Goal: Information Seeking & Learning: Learn about a topic

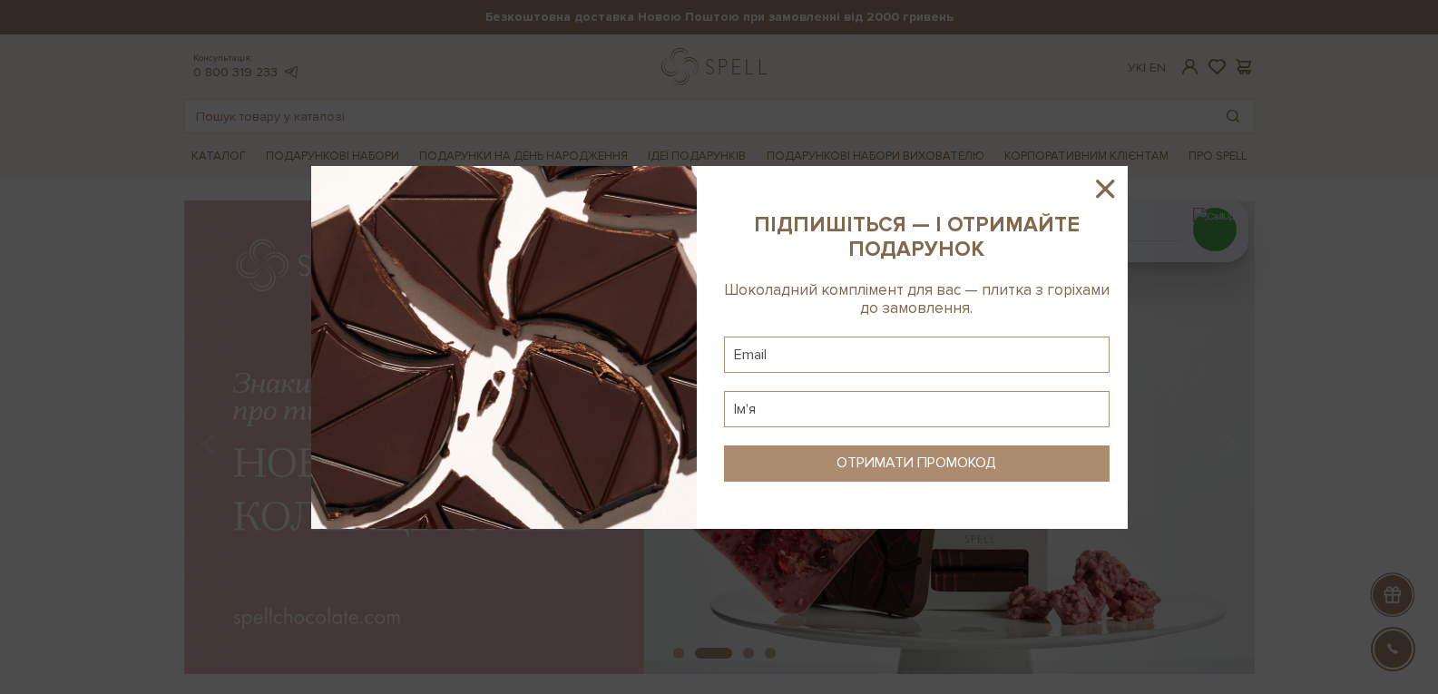
click at [1096, 181] on icon at bounding box center [1105, 189] width 18 height 18
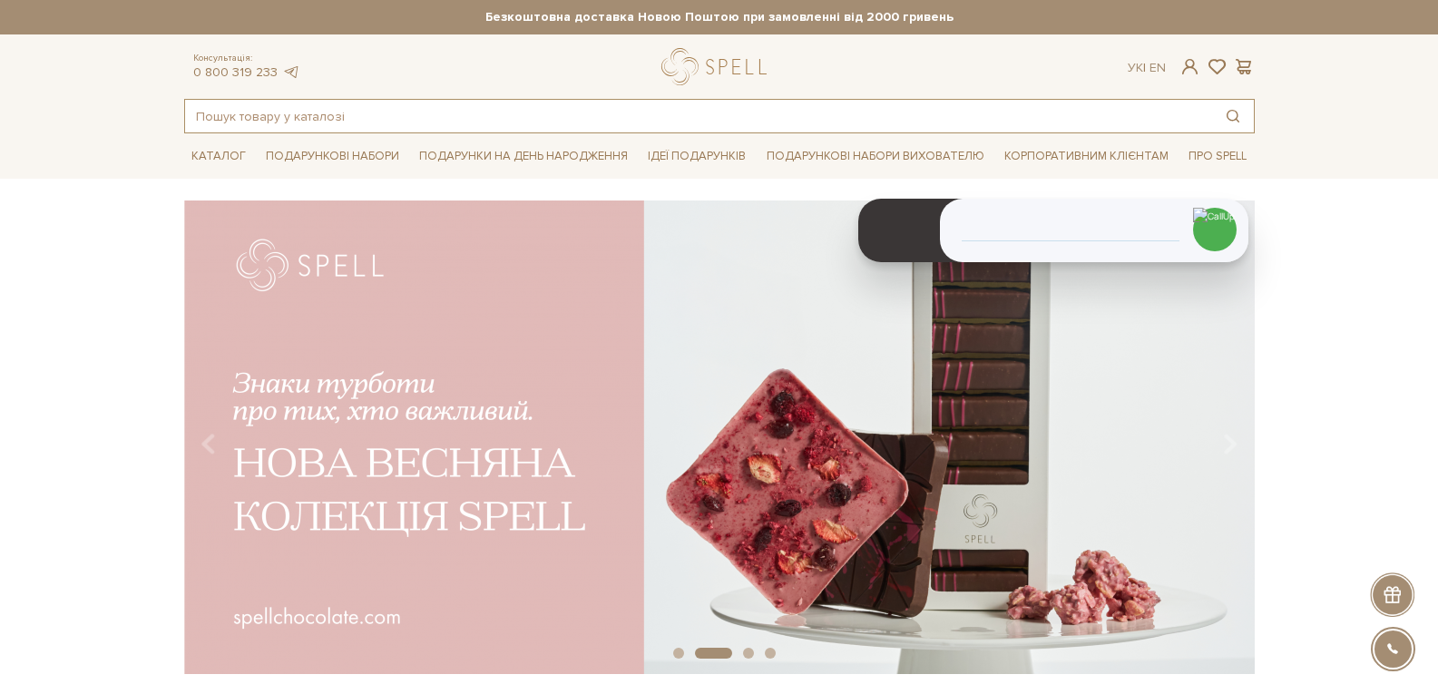
click at [629, 121] on input "text" at bounding box center [698, 116] width 1027 height 33
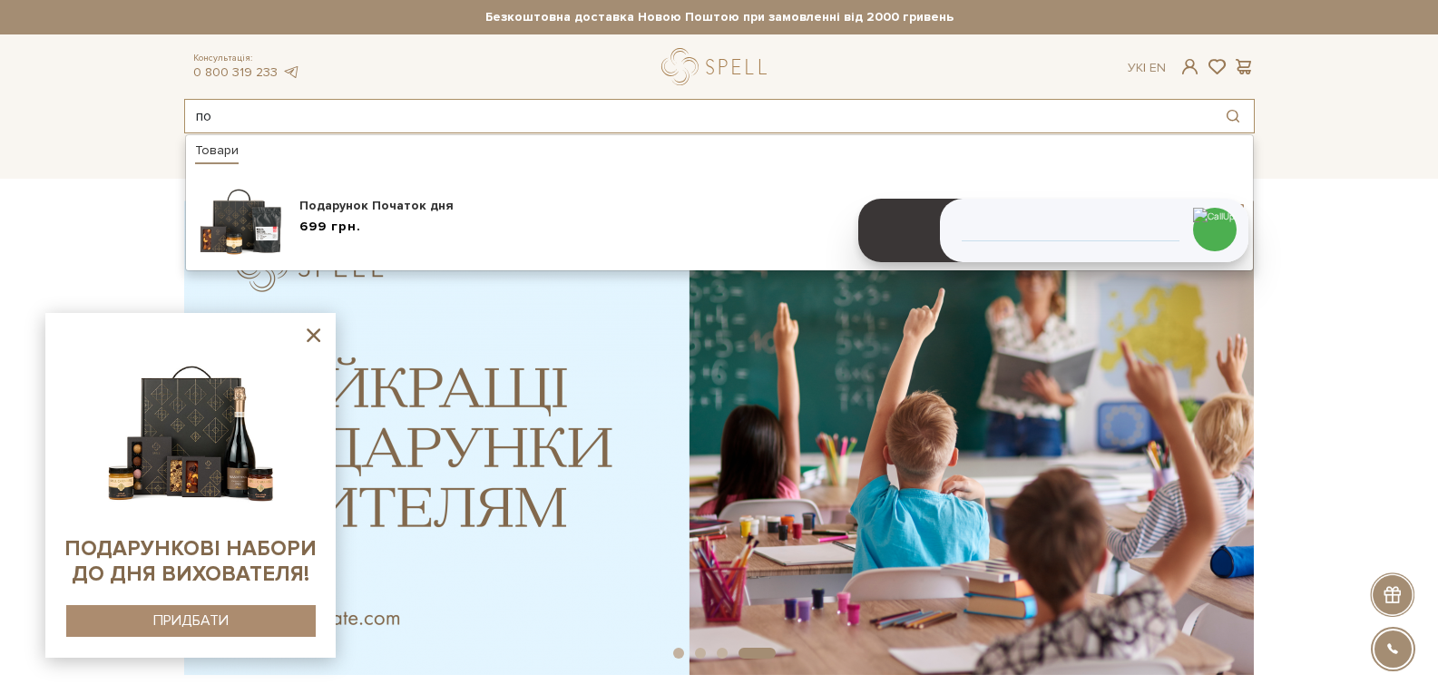
type input "п"
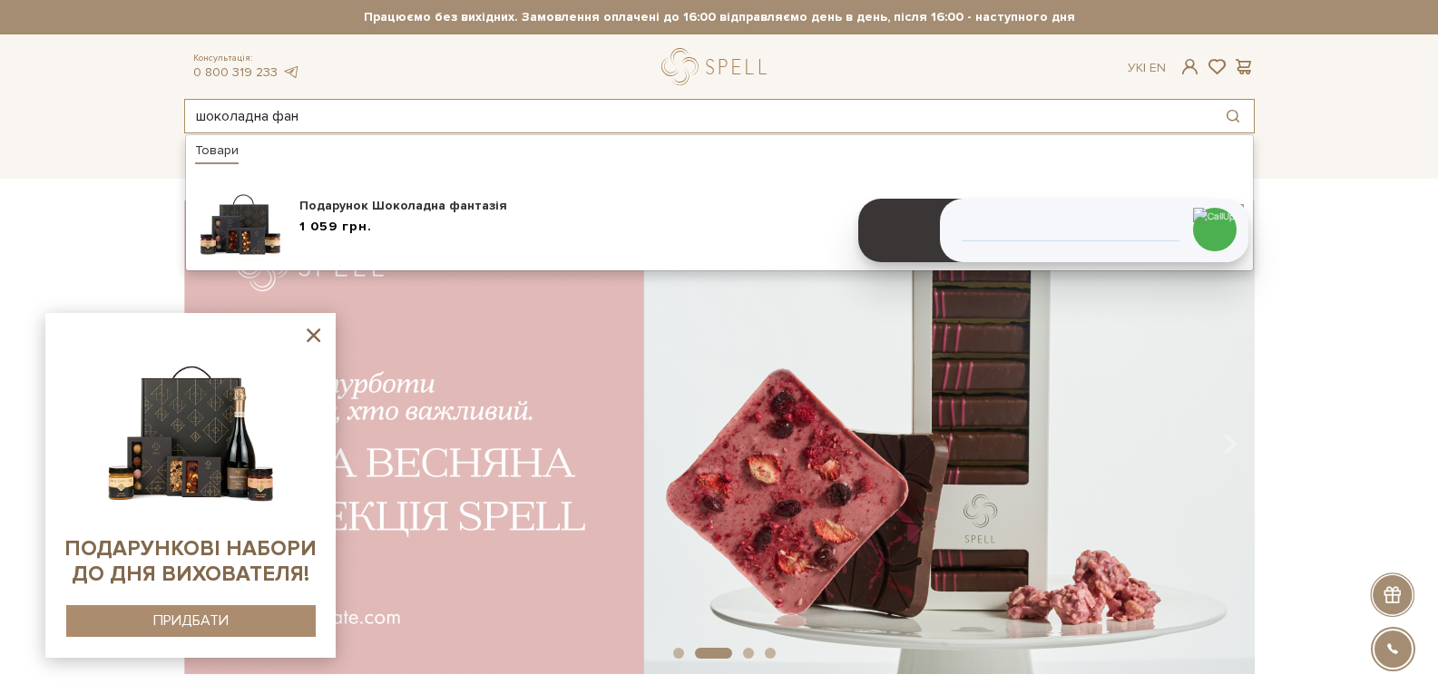
type input "шоколадна фан"
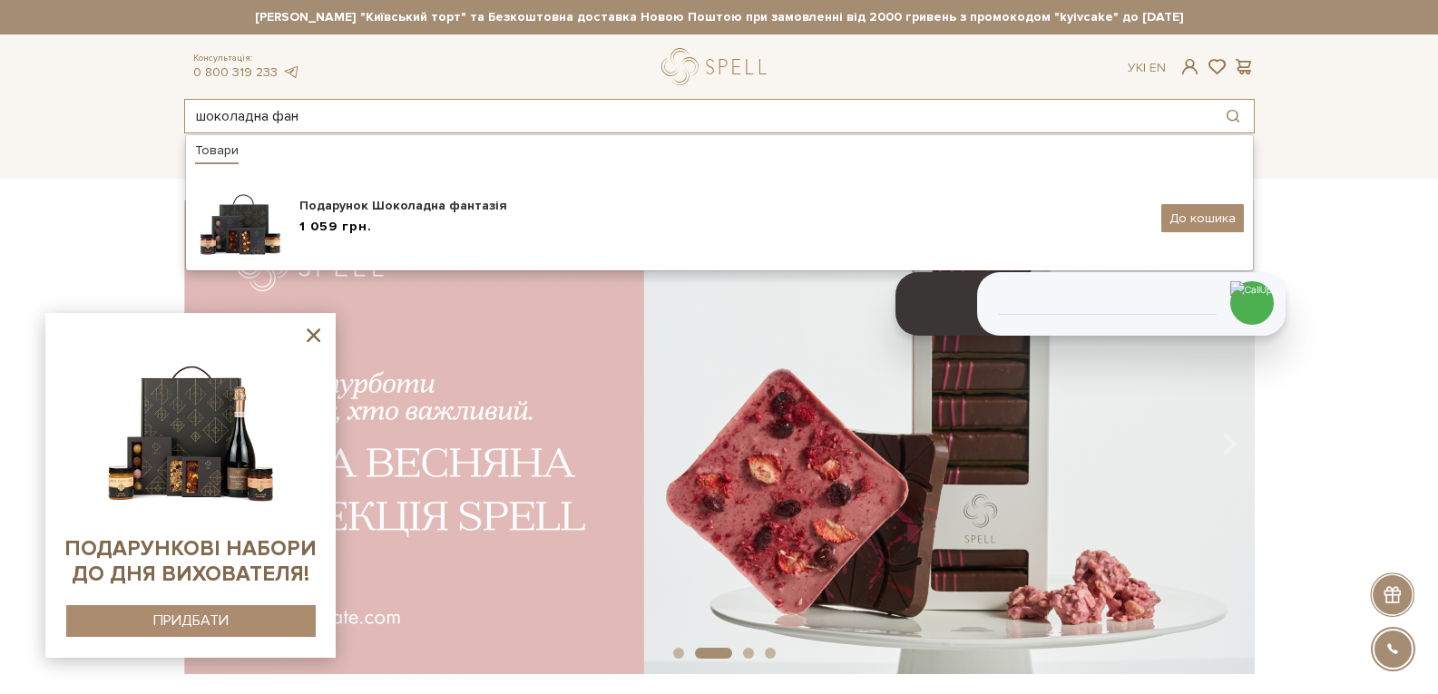
drag, startPoint x: 338, startPoint y: 113, endPoint x: 191, endPoint y: 90, distance: 149.8
click at [191, 90] on div "Консультація: 0 800 319 233 Ук | En | шоколадна фан Товари Подарунок Шоколадна …" at bounding box center [719, 90] width 1093 height 85
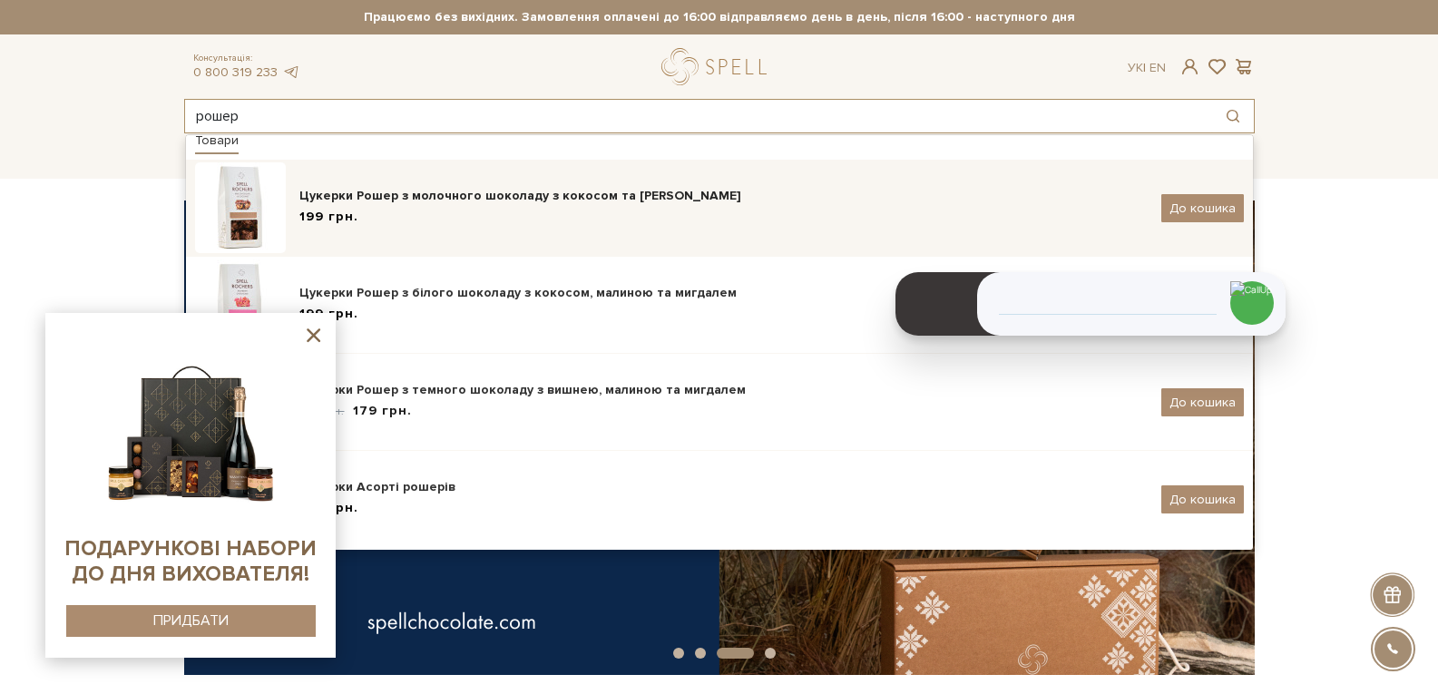
scroll to position [12, 0]
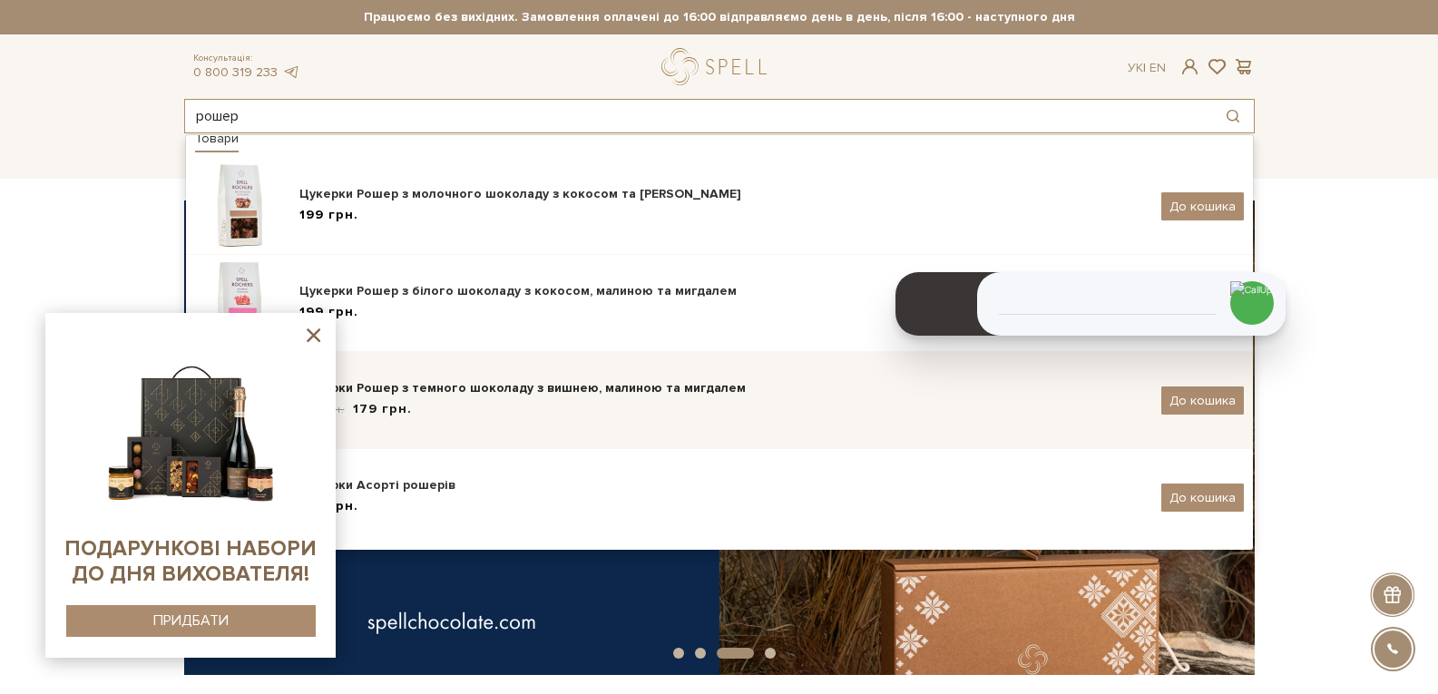
type input "рошер"
click at [486, 394] on div "Цукерки Рошер з темного шоколаду з вишнею, малиною та мигдалем" at bounding box center [723, 388] width 848 height 18
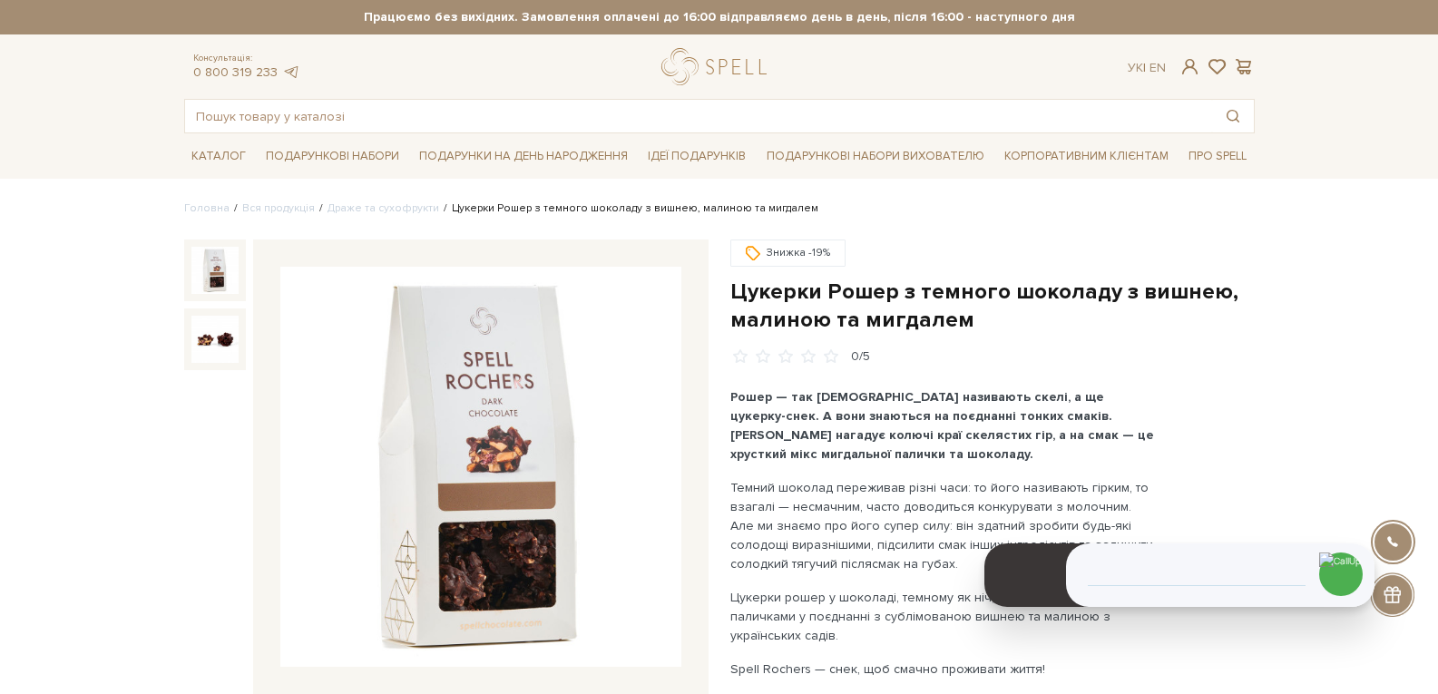
drag, startPoint x: 1205, startPoint y: 260, endPoint x: 1088, endPoint y: 360, distance: 154.4
click at [1289, 545] on header "1862 Працюю" at bounding box center [1222, 568] width 266 height 47
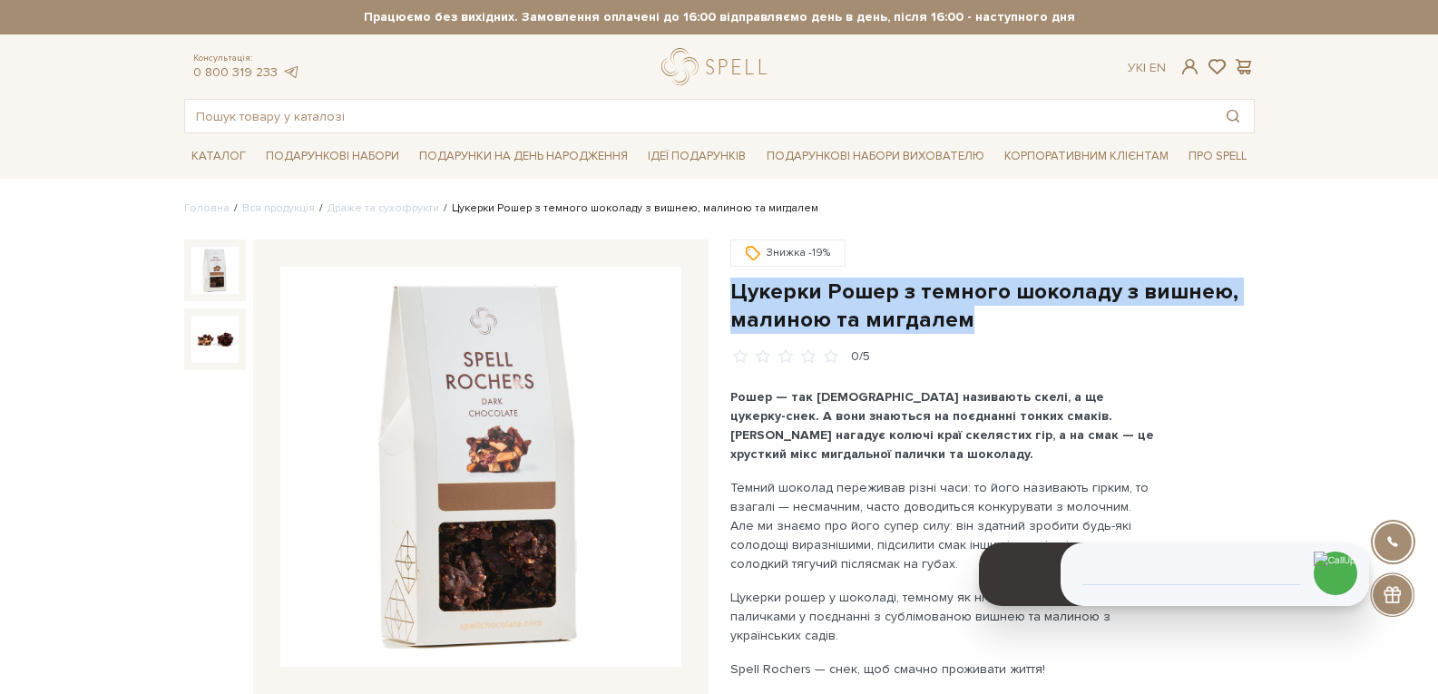
drag, startPoint x: 964, startPoint y: 320, endPoint x: 731, endPoint y: 292, distance: 234.0
click at [731, 292] on h1 "Цукерки Рошер з темного шоколаду з вишнею, малиною та мигдалем" at bounding box center [993, 306] width 525 height 56
copy h1 "Цукерки Рошер з темного шоколаду з вишнею, малиною та мигдалем"
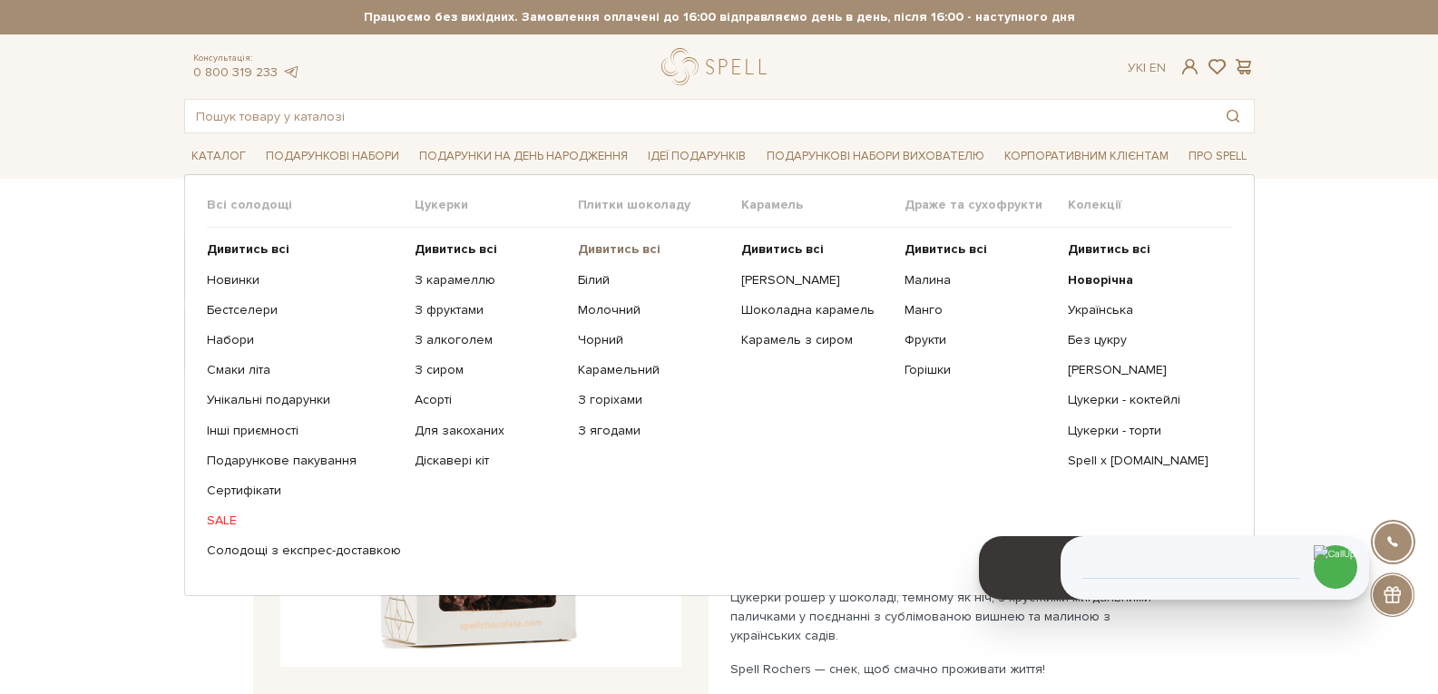
click at [593, 249] on b "Дивитись всі" at bounding box center [619, 248] width 83 height 15
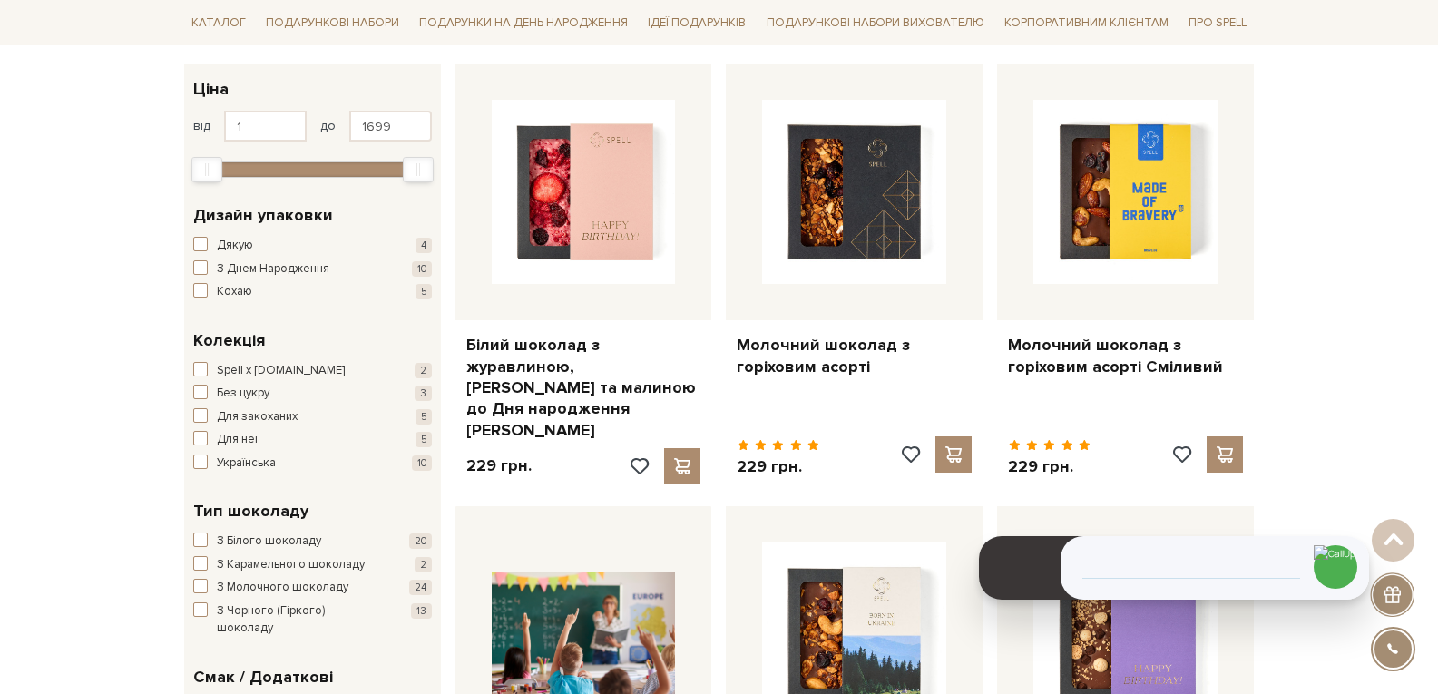
scroll to position [363, 0]
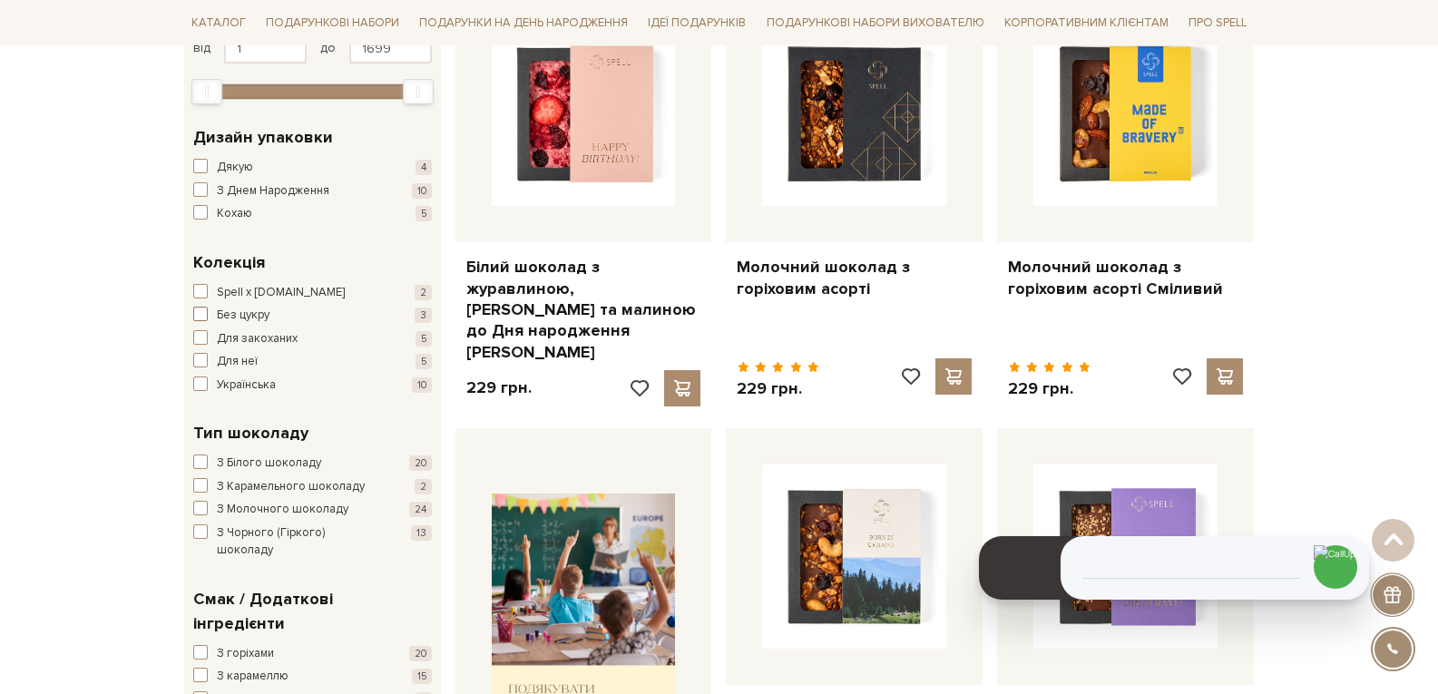
click at [276, 313] on button "Без цукру 3" at bounding box center [312, 316] width 239 height 18
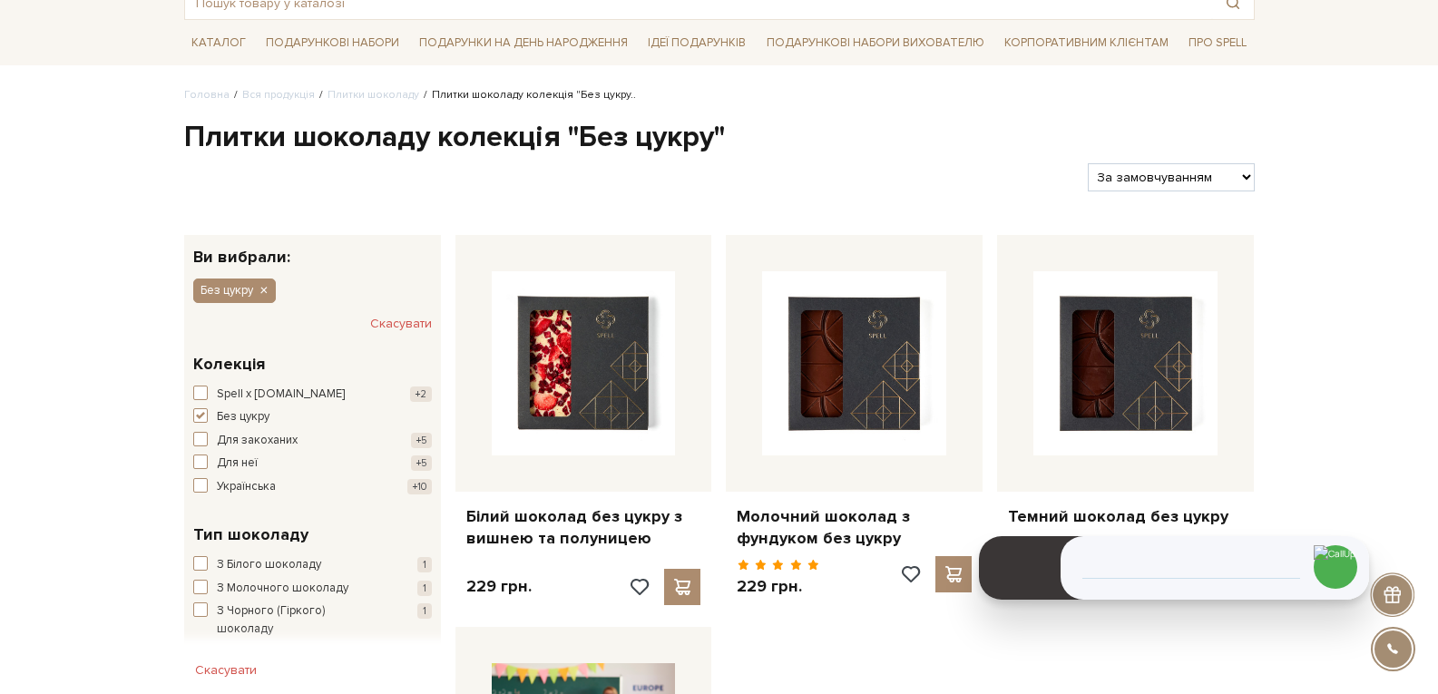
scroll to position [272, 0]
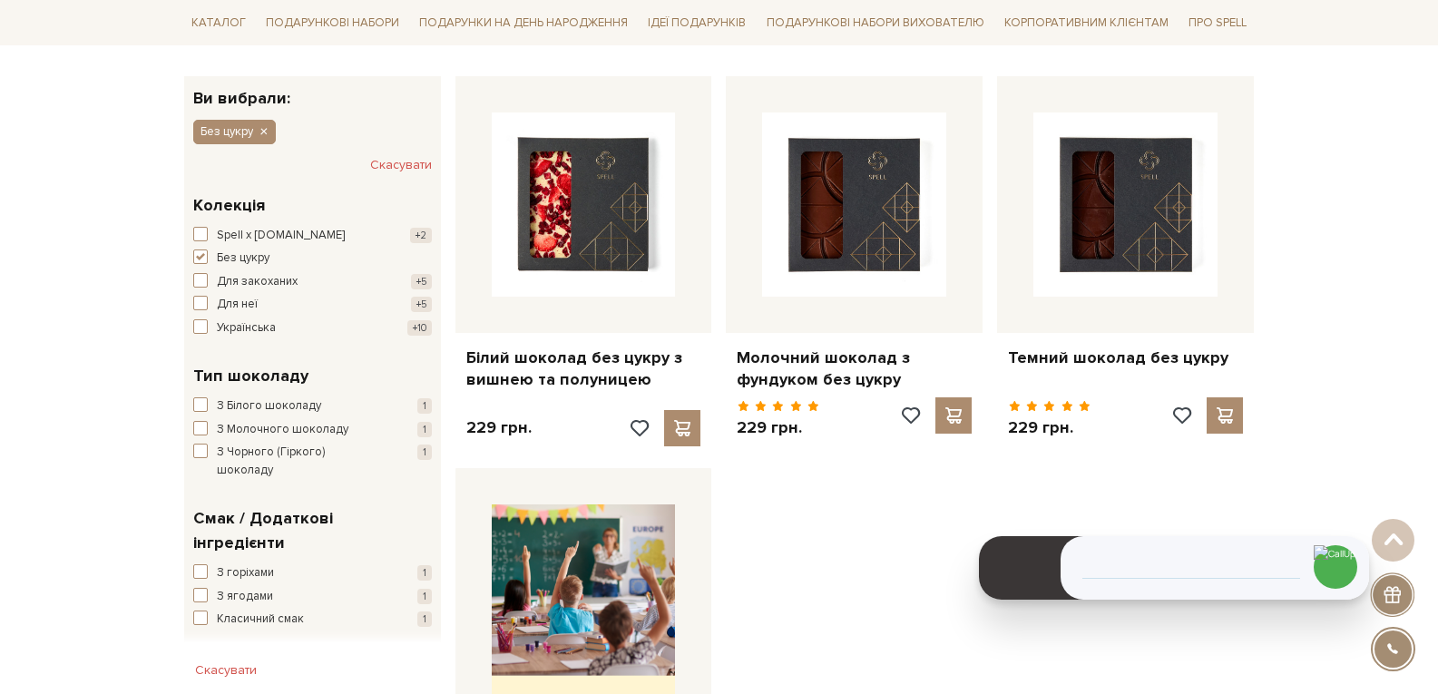
click at [1329, 310] on div "Головна Вся продукція Плитки шоколаду Плитки шоколаду колекція "Без цукру.. Пли…" at bounding box center [719, 661] width 1438 height 1467
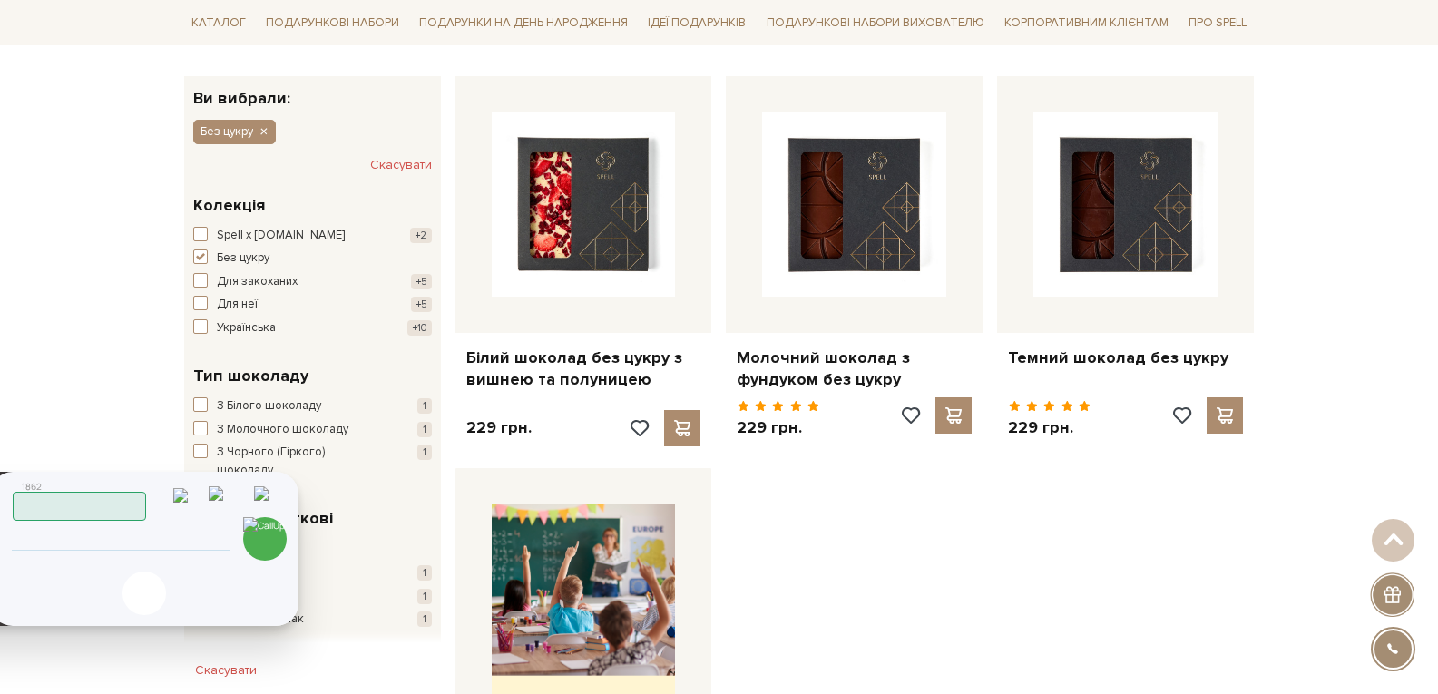
drag, startPoint x: 400, startPoint y: 483, endPoint x: 270, endPoint y: 504, distance: 131.4
click at [207, 500] on header "1862 Працюю" at bounding box center [146, 497] width 266 height 47
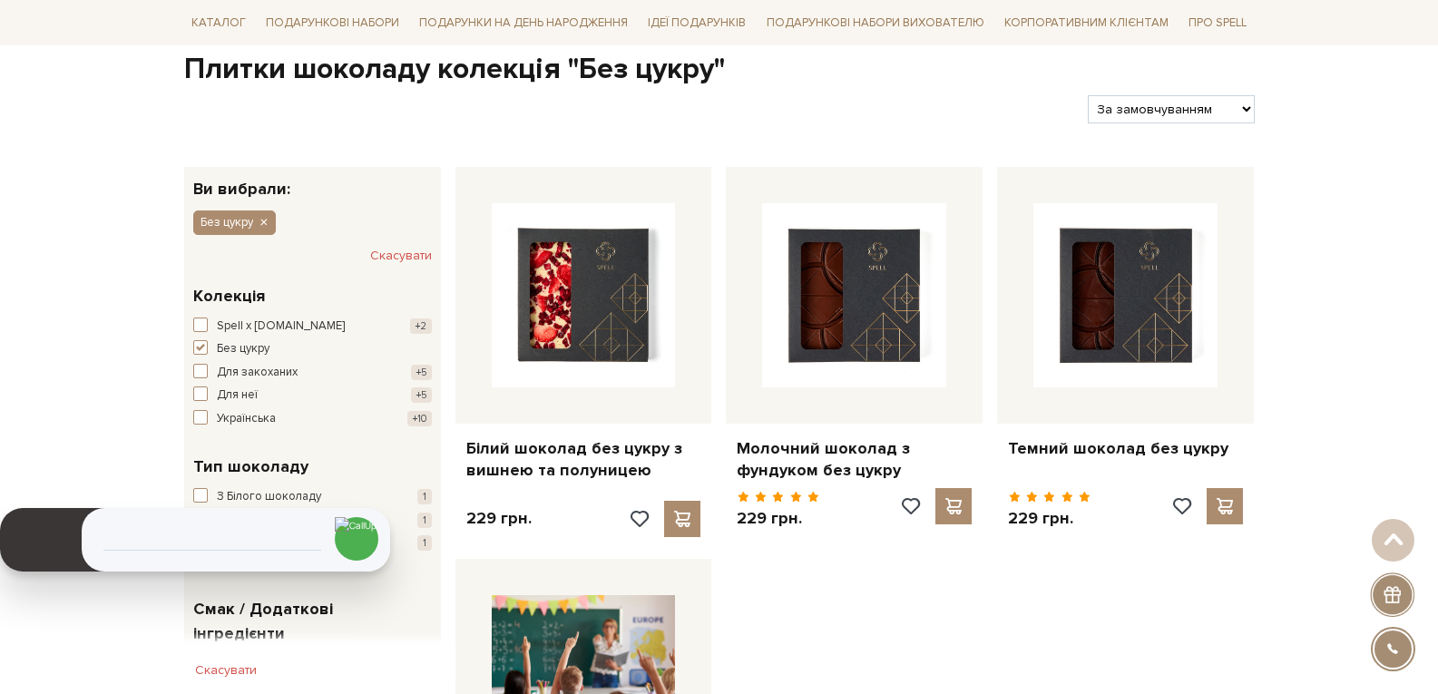
scroll to position [0, 0]
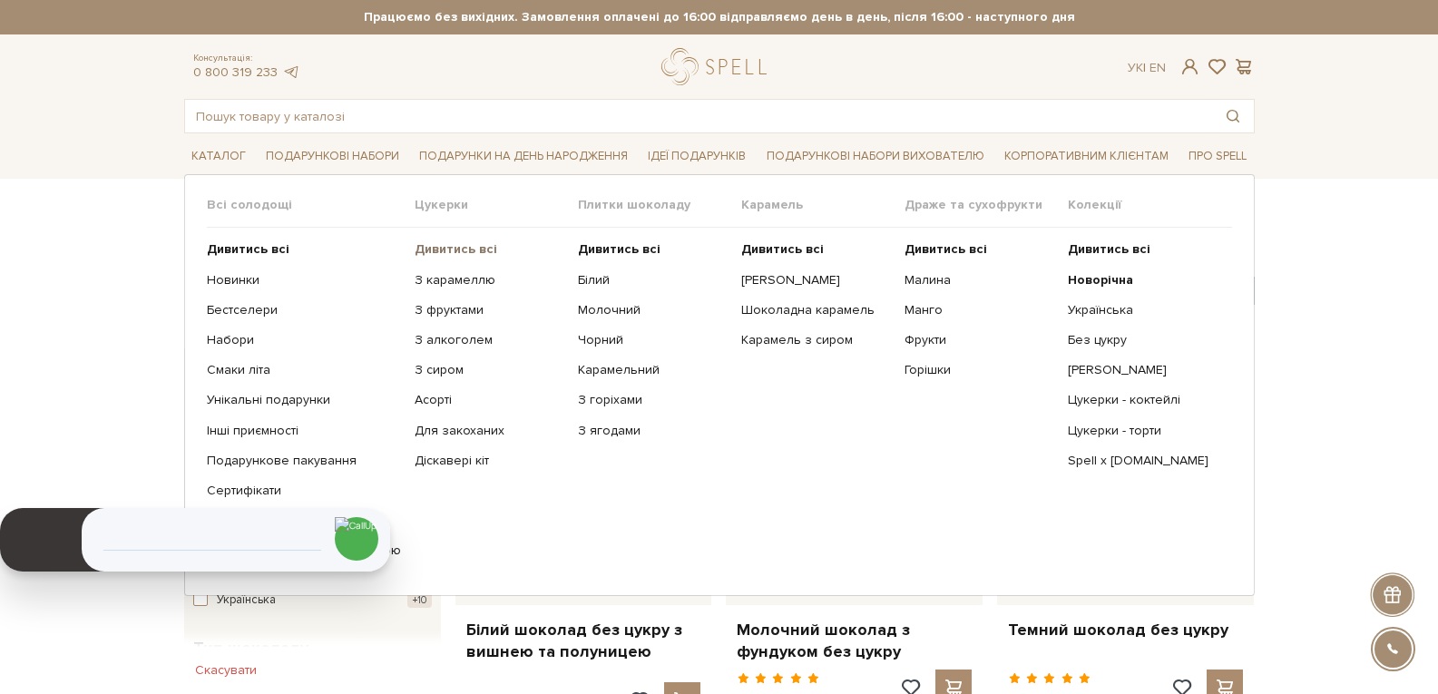
click at [433, 247] on b "Дивитись всі" at bounding box center [456, 248] width 83 height 15
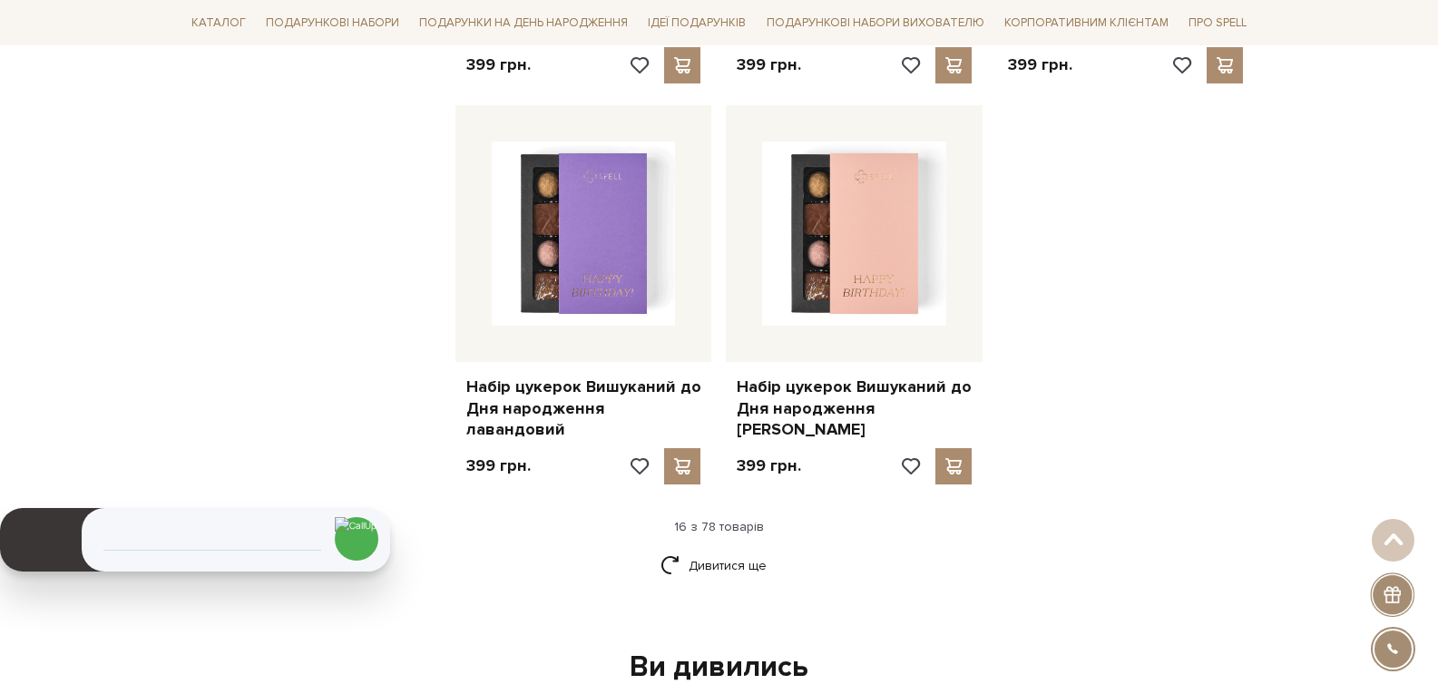
scroll to position [2359, 0]
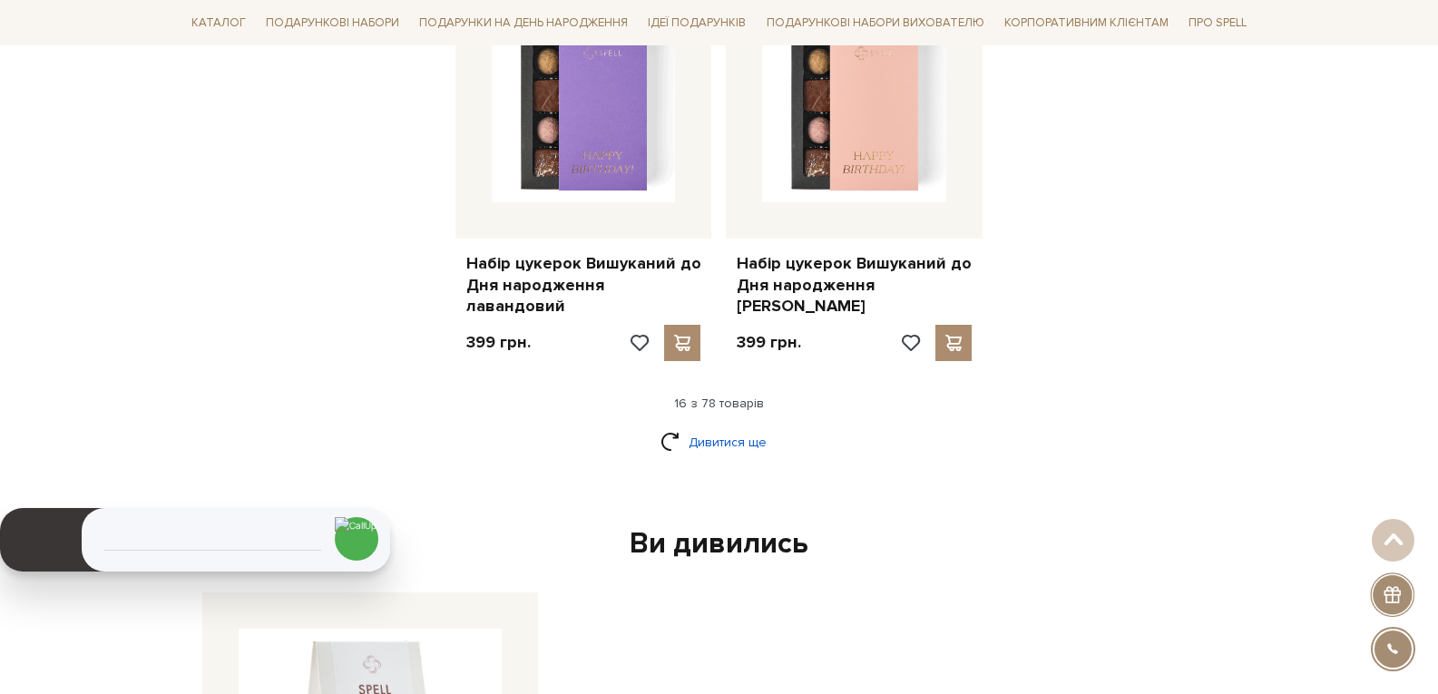
click at [708, 427] on link "Дивитися ще" at bounding box center [720, 443] width 118 height 32
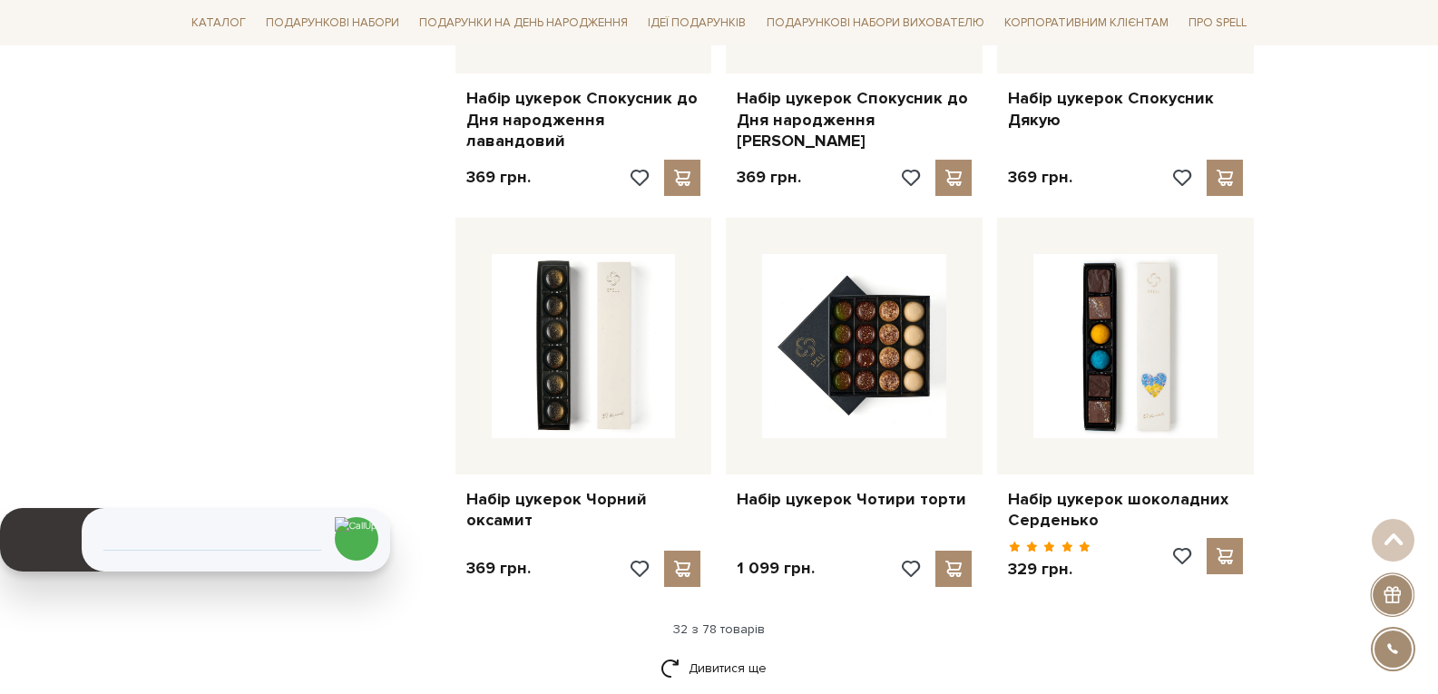
scroll to position [4537, 0]
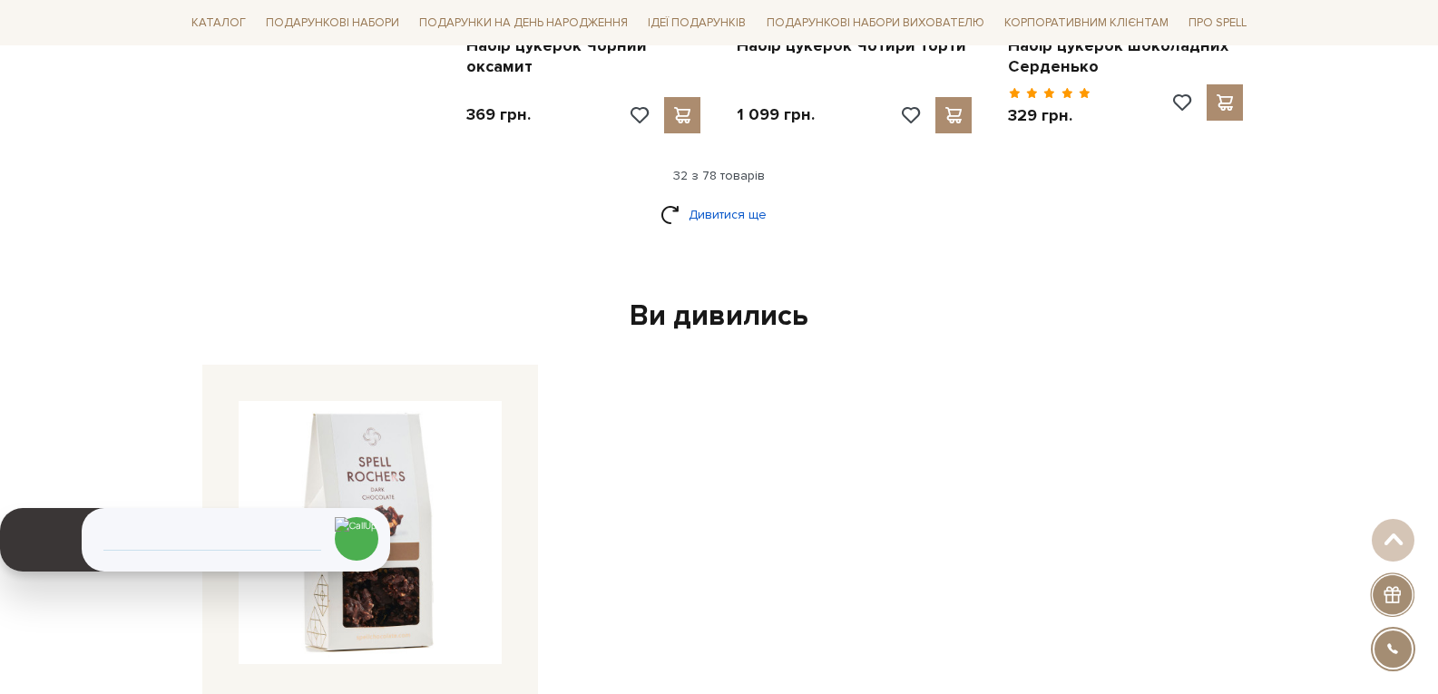
drag, startPoint x: 724, startPoint y: 173, endPoint x: 1186, endPoint y: 305, distance: 480.3
click at [725, 199] on link "Дивитися ще" at bounding box center [720, 215] width 118 height 32
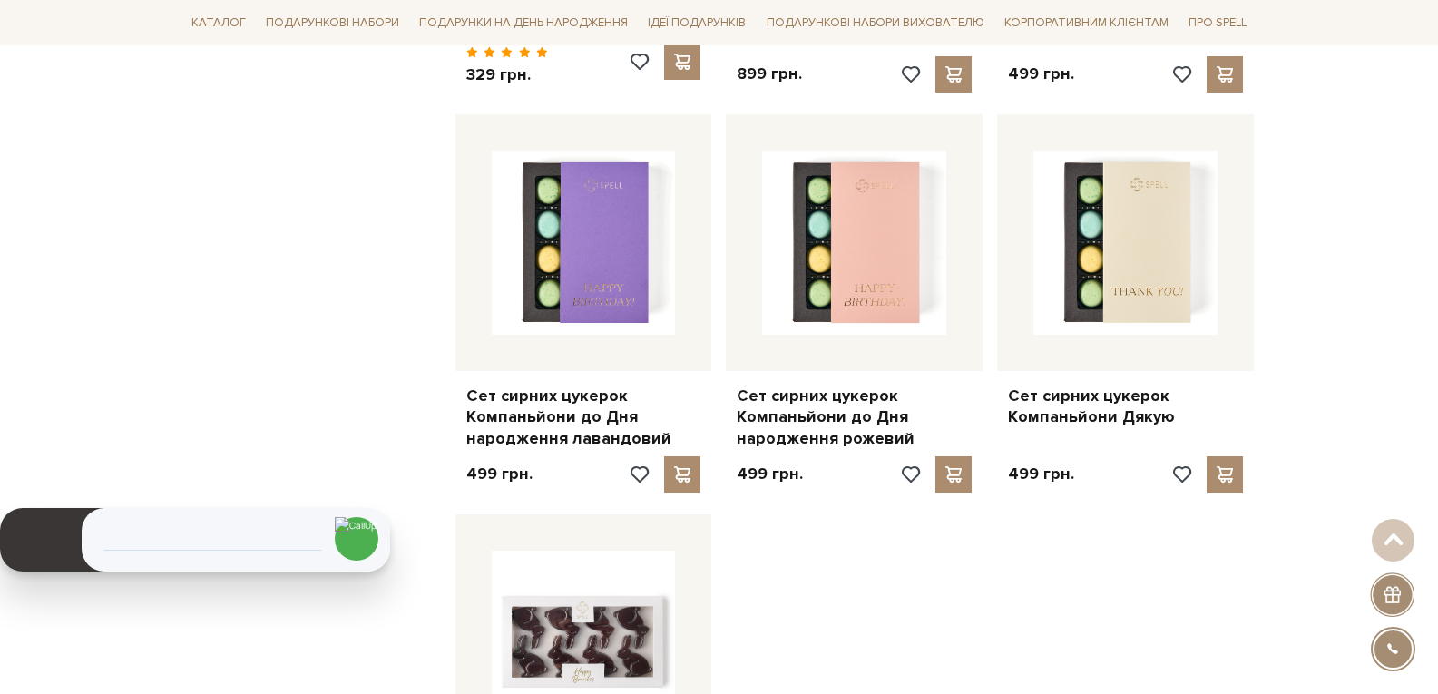
scroll to position [6534, 0]
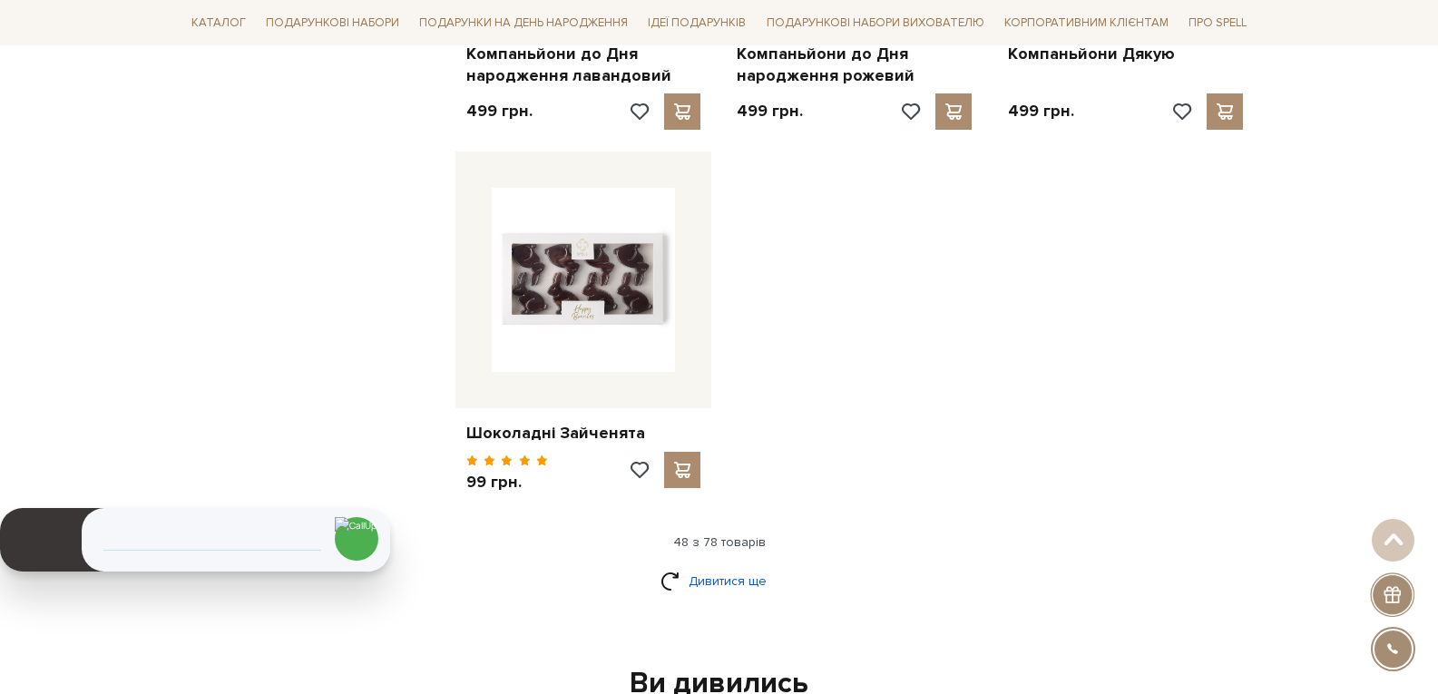
click at [698, 565] on link "Дивитися ще" at bounding box center [720, 581] width 118 height 32
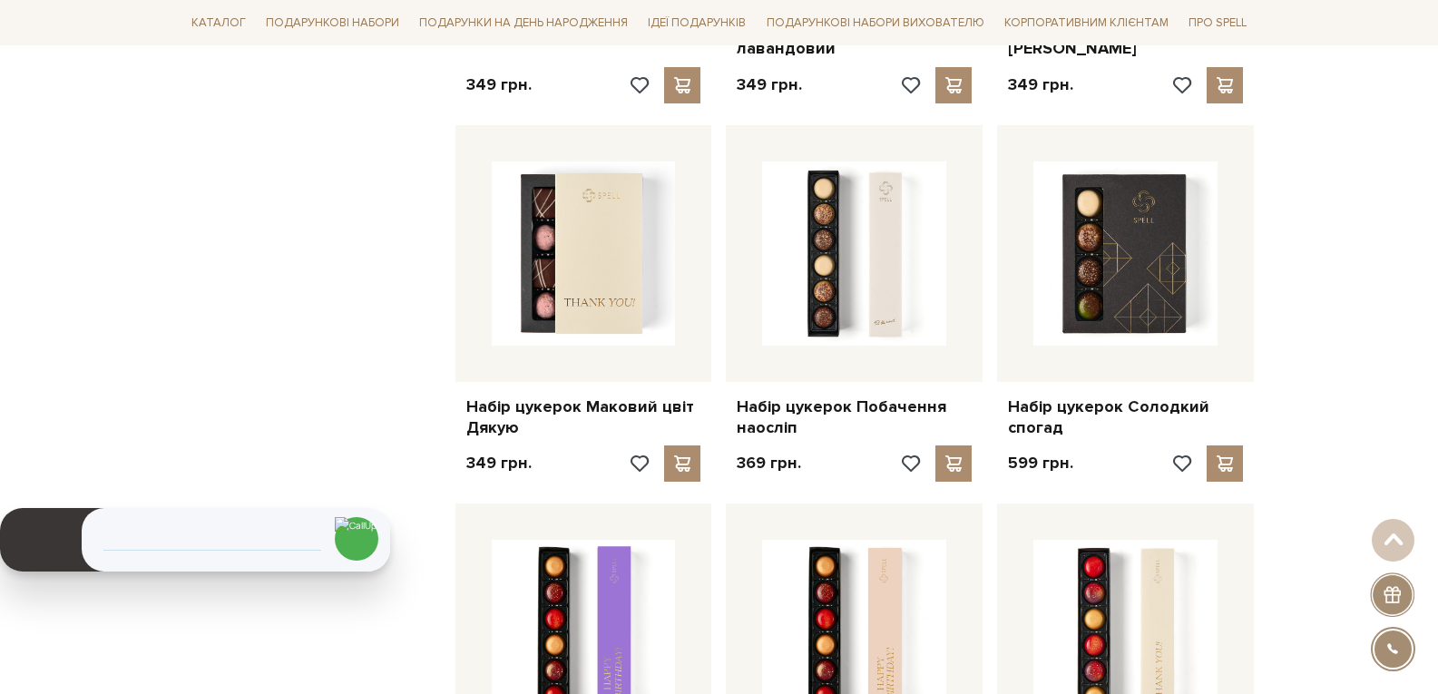
scroll to position [3448, 0]
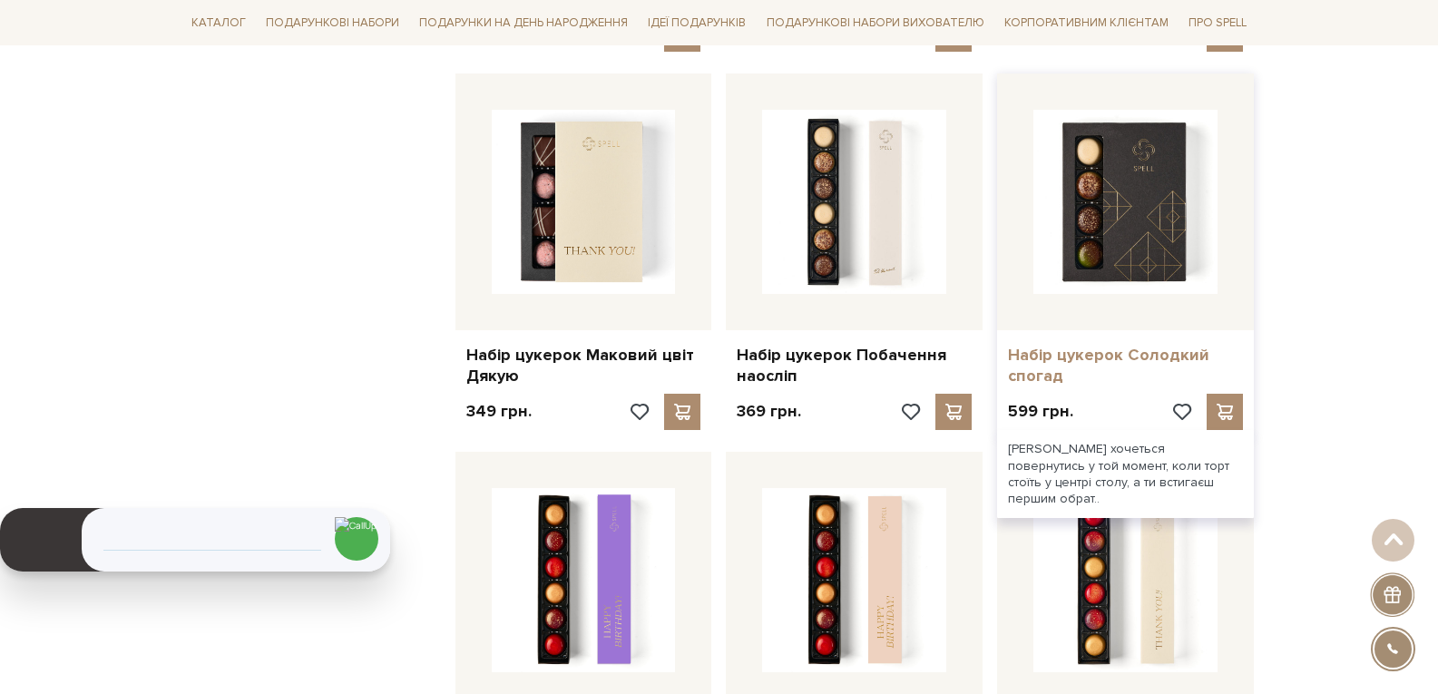
drag, startPoint x: 1001, startPoint y: 332, endPoint x: 1072, endPoint y: 354, distance: 74.1
click at [1072, 354] on div "Набір цукерок Солодкий спогад" at bounding box center [1125, 362] width 257 height 64
copy link "Набір цукерок Солодкий спогад"
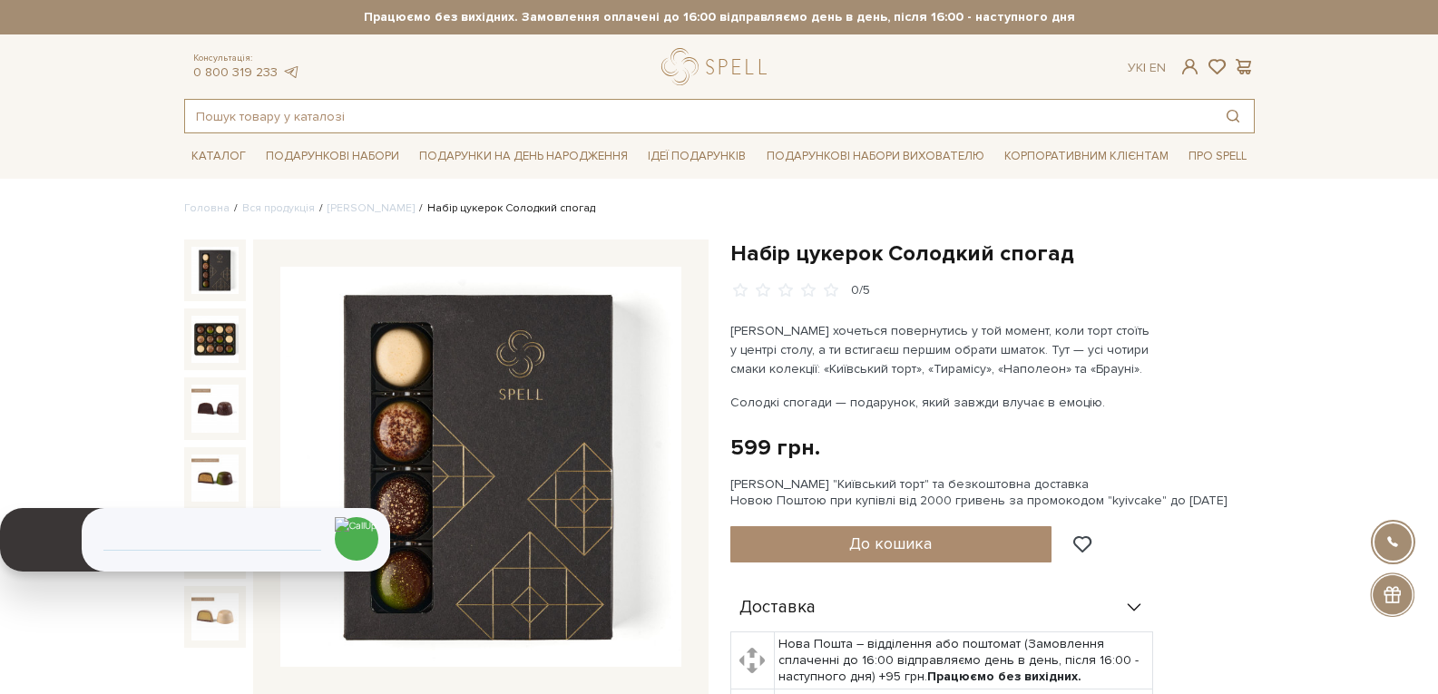
click at [365, 118] on input "text" at bounding box center [698, 116] width 1027 height 33
paste input "Набір цукерок Солодкий спогад"
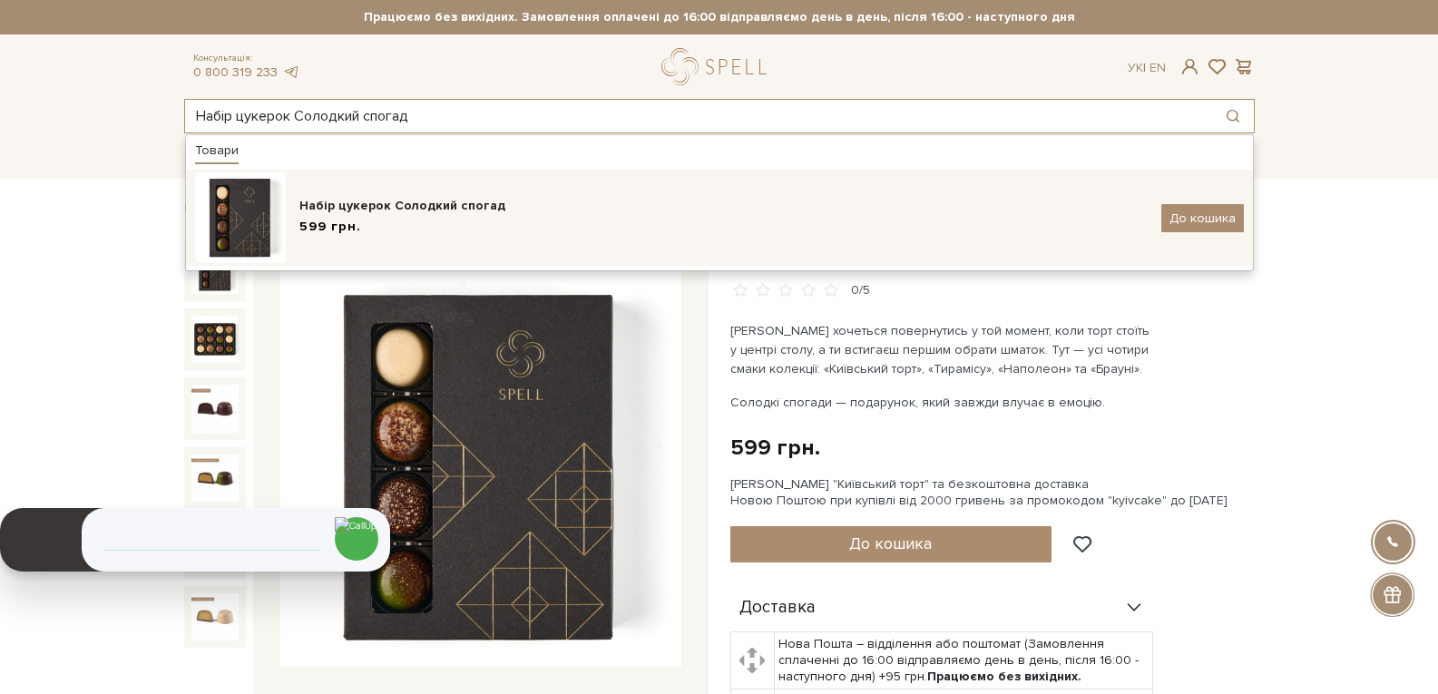
type input "Набір цукерок Солодкий спогад"
drag, startPoint x: 378, startPoint y: 212, endPoint x: 463, endPoint y: 212, distance: 84.4
click at [378, 212] on div "Набір цукерок Солодкий спогад" at bounding box center [723, 206] width 848 height 18
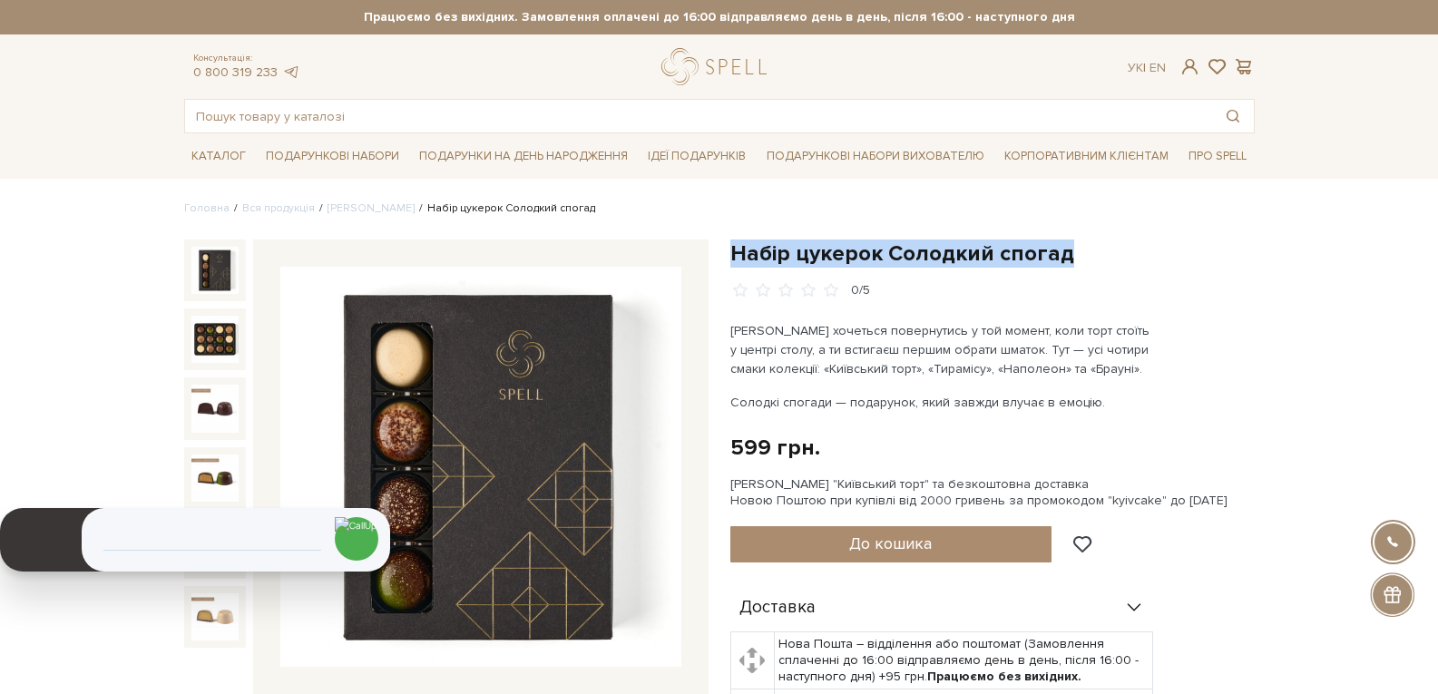
drag, startPoint x: 1069, startPoint y: 257, endPoint x: 735, endPoint y: 245, distance: 334.2
click at [735, 245] on h1 "Набір цукерок Солодкий спогад" at bounding box center [993, 254] width 525 height 28
copy h1 "Набір цукерок Солодкий спогад"
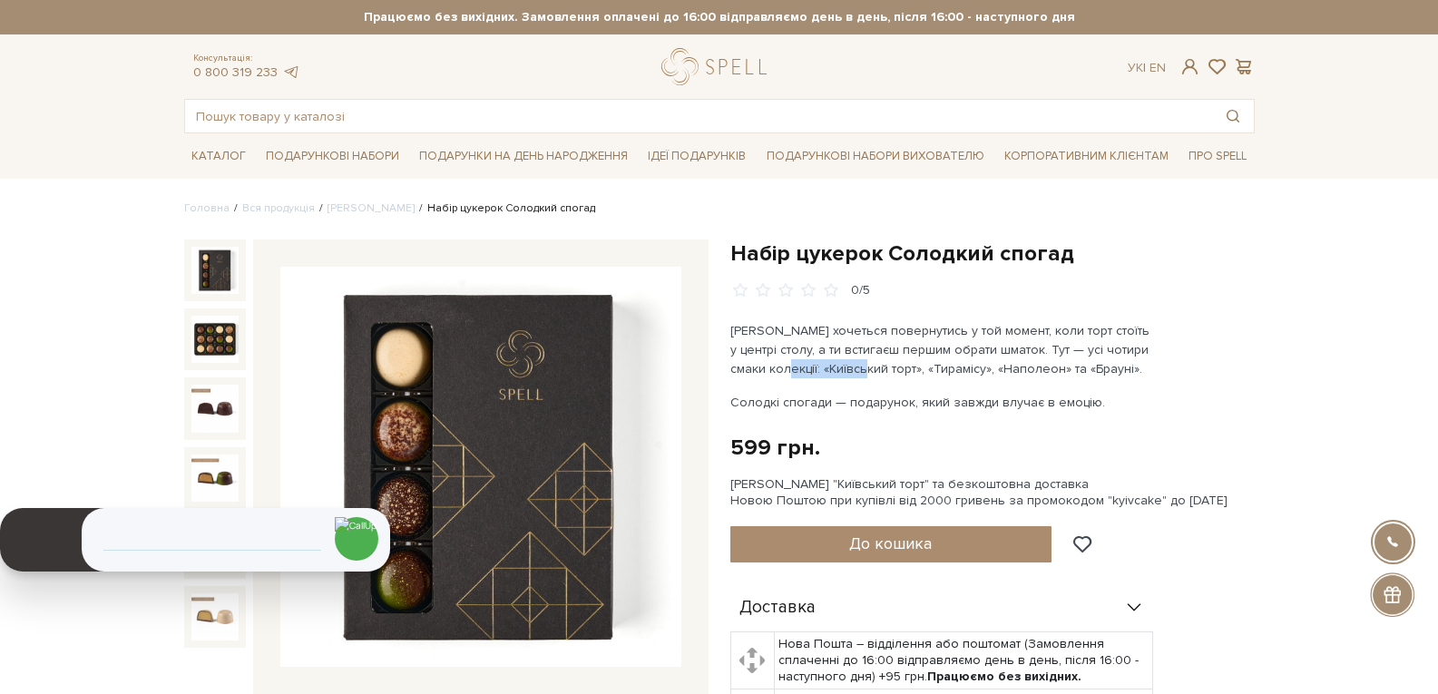
drag, startPoint x: 735, startPoint y: 367, endPoint x: 818, endPoint y: 369, distance: 82.6
click at [820, 371] on p "[PERSON_NAME] хочеться повернутись у той момент, коли торт стоїть у центрі стол…" at bounding box center [944, 349] width 426 height 57
copy p "Київський торт"
drag, startPoint x: 997, startPoint y: 368, endPoint x: 1031, endPoint y: 368, distance: 33.6
click at [1031, 368] on p "[PERSON_NAME] хочеться повернутись у той момент, коли торт стоїть у центрі стол…" at bounding box center [944, 349] width 426 height 57
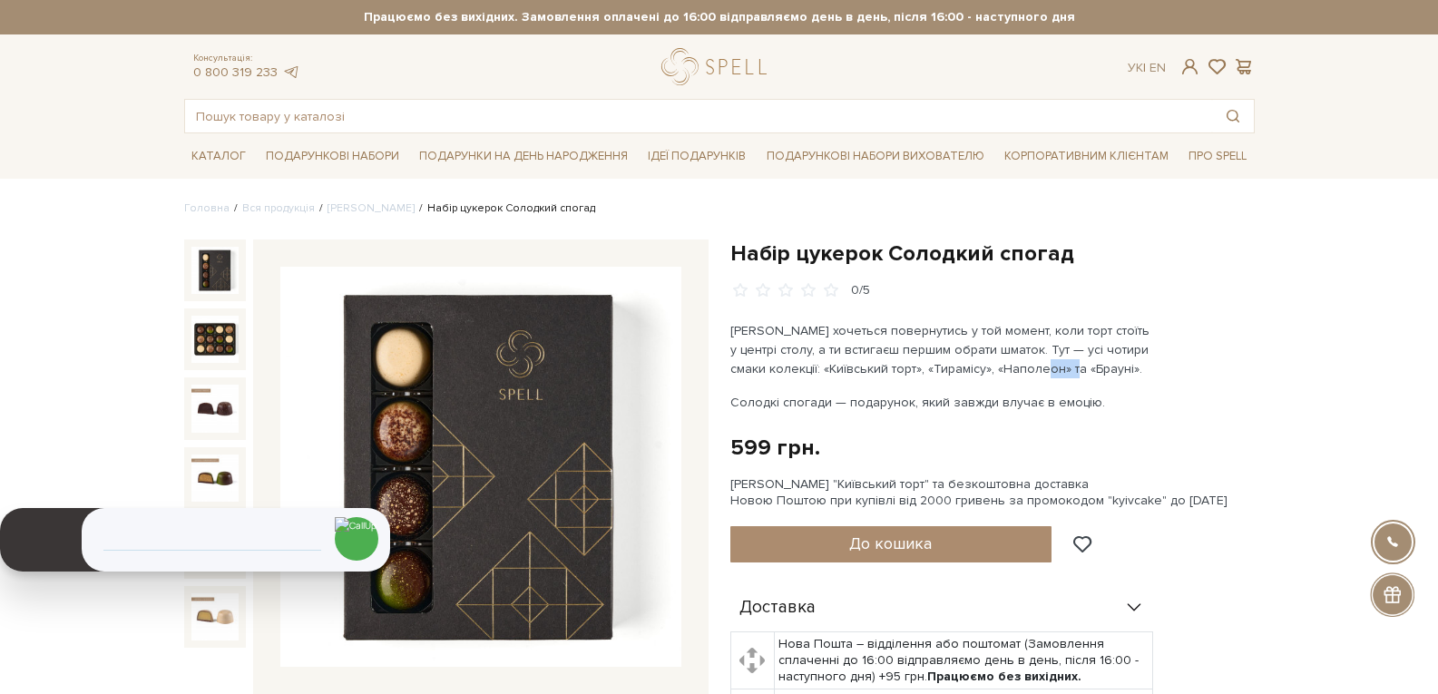
copy p "[PERSON_NAME]"
